Goal: Information Seeking & Learning: Get advice/opinions

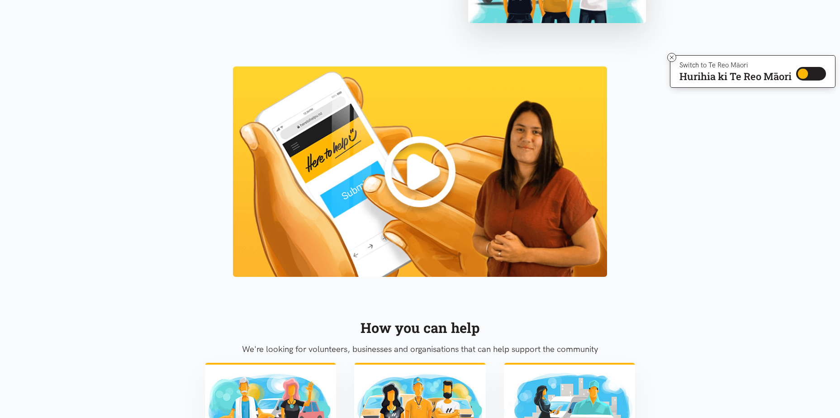
scroll to position [950, 0]
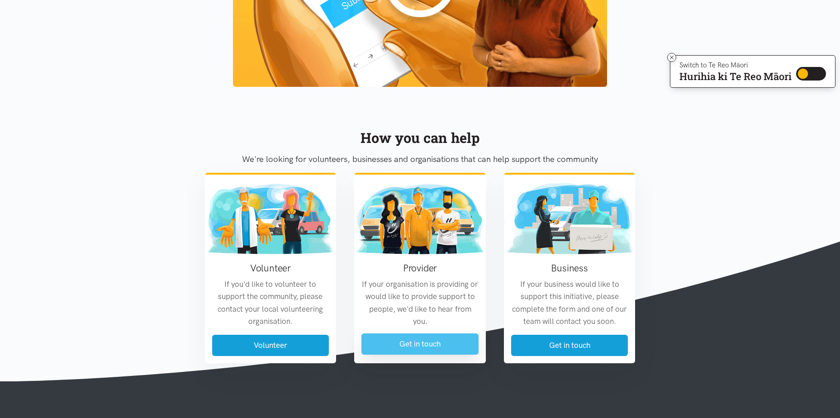
click at [431, 340] on link "Get in touch" at bounding box center [420, 344] width 117 height 21
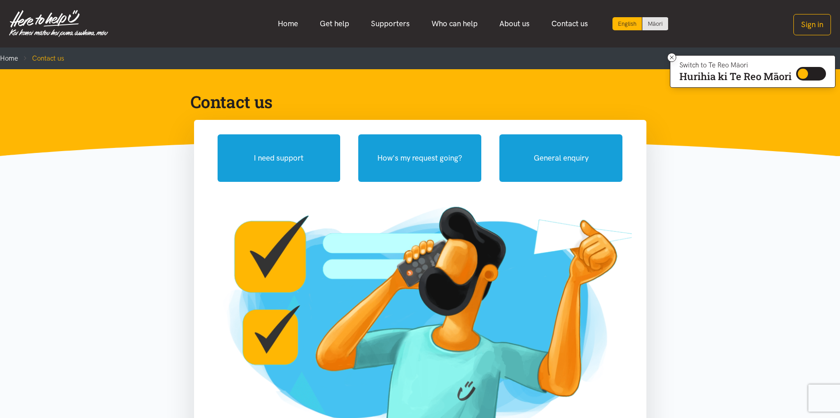
click at [38, 59] on li "Contact us" at bounding box center [41, 58] width 46 height 11
click at [292, 25] on link "Home" at bounding box center [288, 23] width 42 height 19
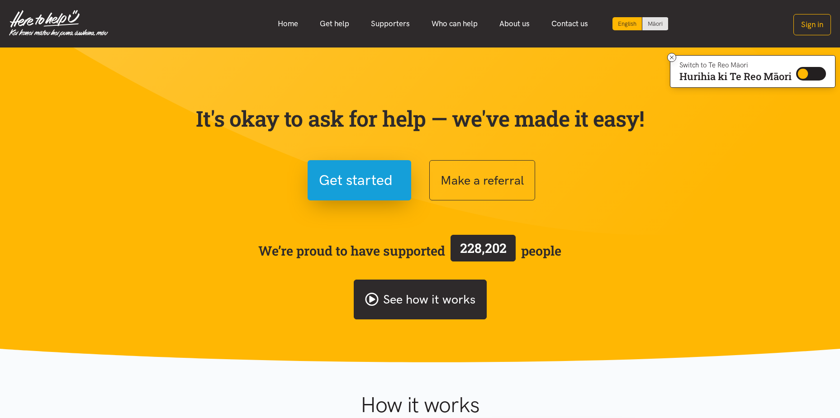
scroll to position [181, 0]
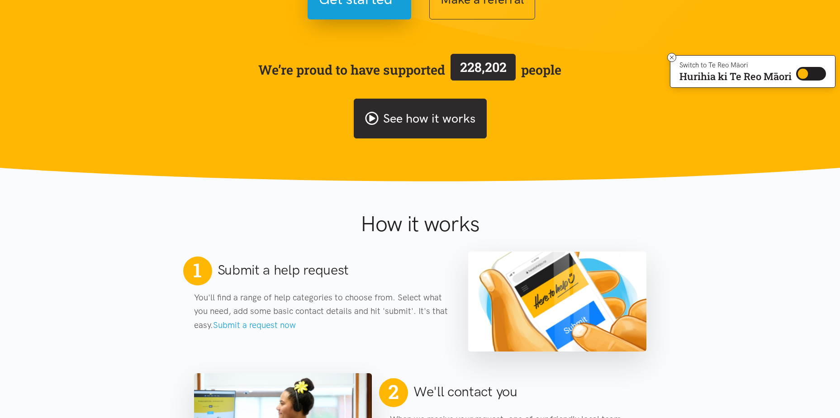
click at [373, 114] on icon at bounding box center [372, 118] width 14 height 14
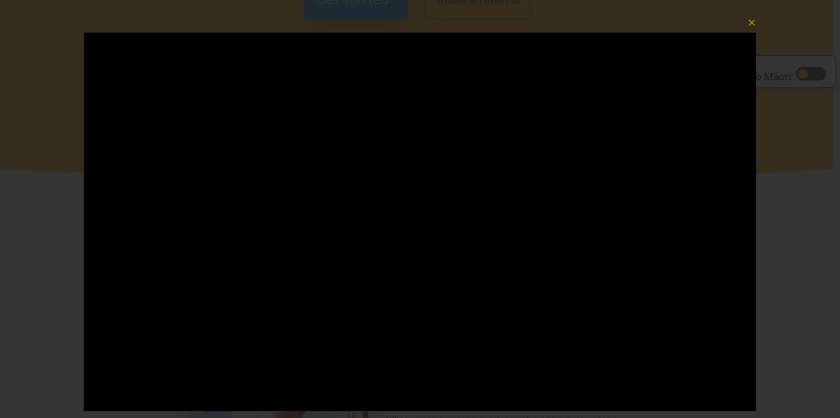
drag, startPoint x: 46, startPoint y: 72, endPoint x: 51, endPoint y: 99, distance: 28.1
click at [51, 99] on div at bounding box center [420, 222] width 840 height 418
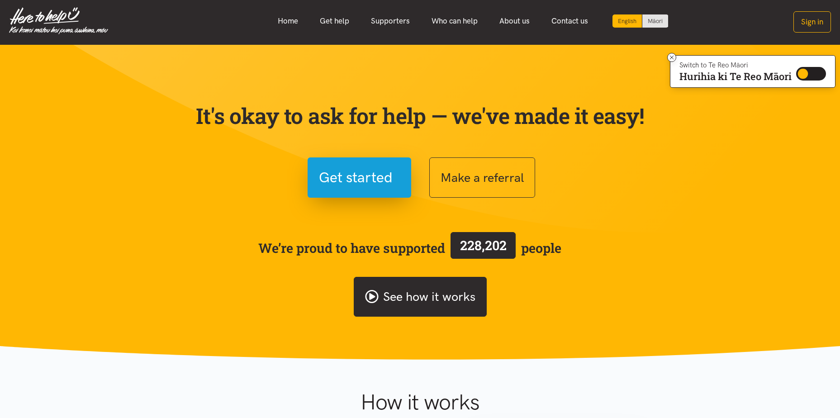
scroll to position [0, 0]
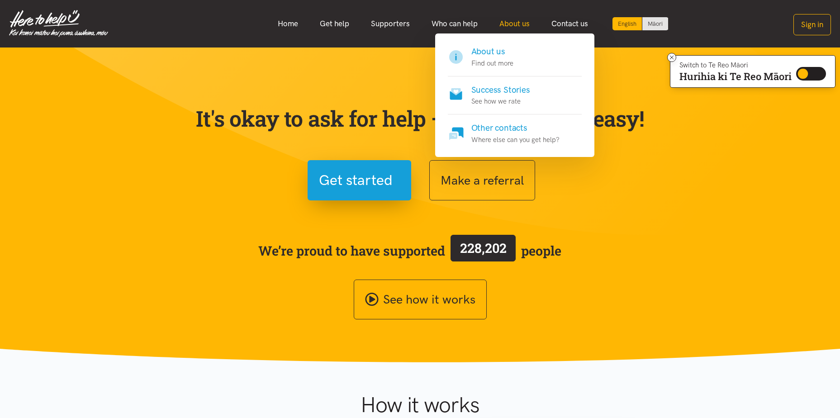
click at [521, 23] on link "About us" at bounding box center [515, 23] width 52 height 19
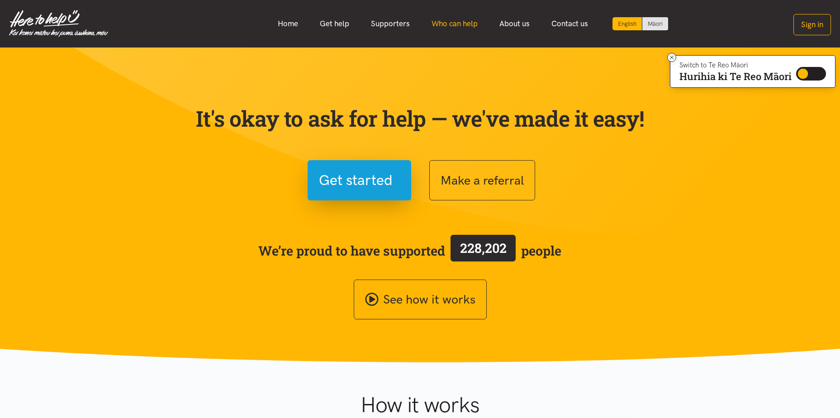
click at [449, 24] on link "Who can help" at bounding box center [455, 23] width 68 height 19
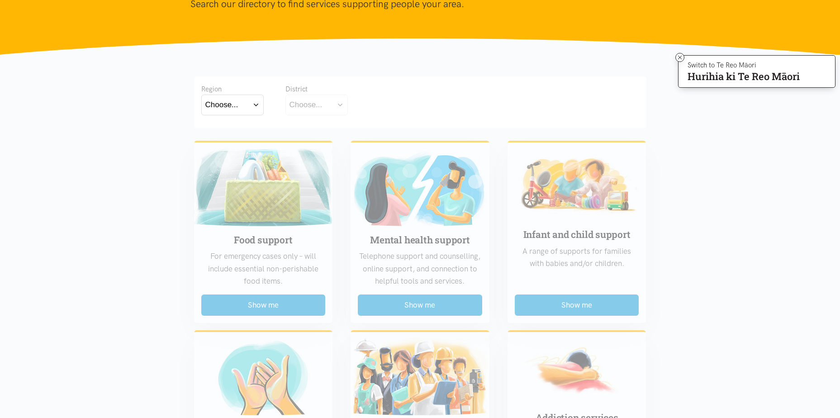
scroll to position [136, 0]
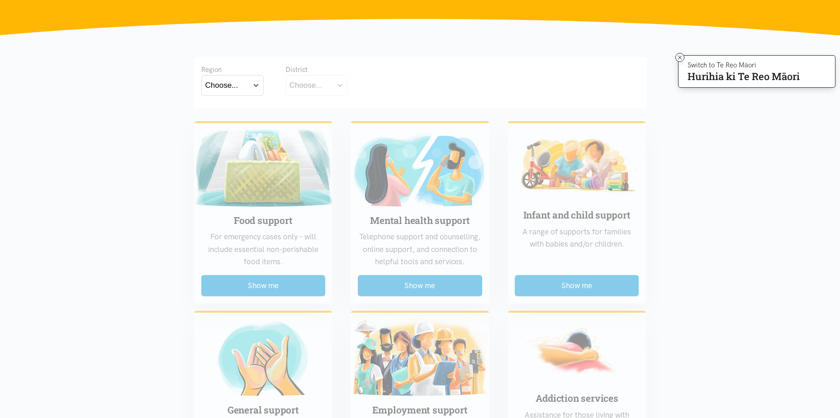
click at [251, 83] on button "Choose..." at bounding box center [232, 85] width 62 height 20
click at [339, 88] on button "Choose..." at bounding box center [317, 85] width 62 height 20
click at [250, 83] on button "Choose..." at bounding box center [232, 85] width 62 height 20
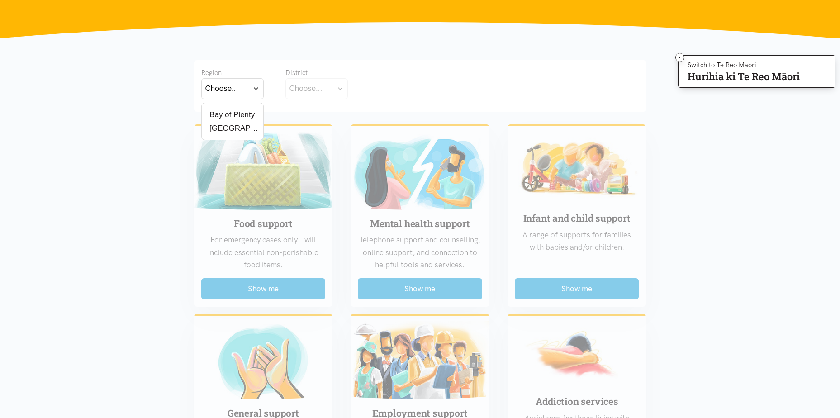
scroll to position [0, 0]
